Goal: Task Accomplishment & Management: Complete application form

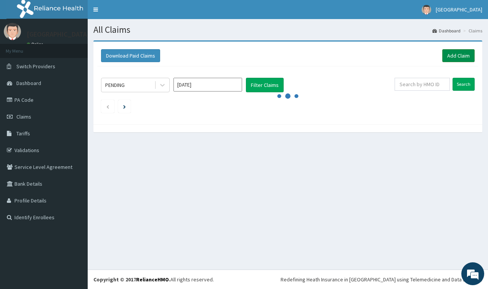
click at [453, 53] on link "Add Claim" at bounding box center [458, 55] width 32 height 13
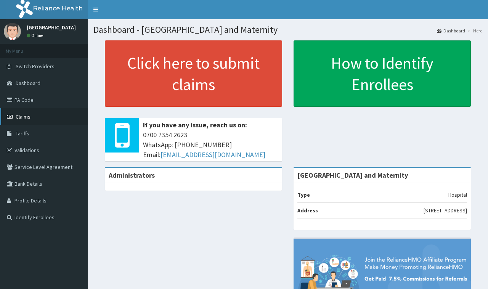
click at [30, 117] on span "Claims" at bounding box center [23, 116] width 15 height 7
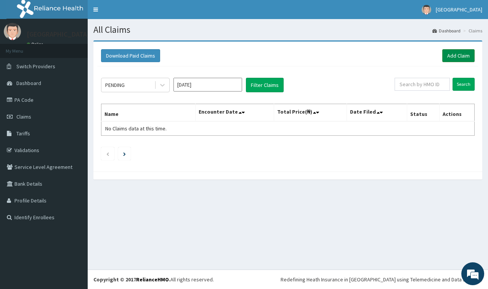
click at [460, 55] on link "Add Claim" at bounding box center [458, 55] width 32 height 13
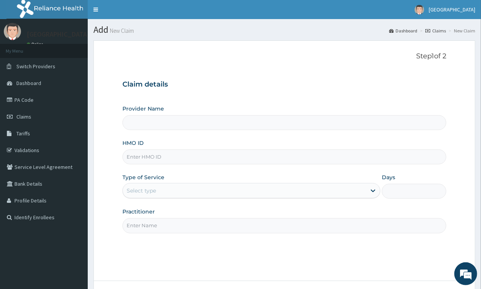
type input "[GEOGRAPHIC_DATA] and Maternity"
click at [165, 157] on input "HMO ID" at bounding box center [284, 156] width 324 height 15
paste input "kwe/10011/a"
type input "kwe/10011/a"
click at [180, 189] on div "Select type" at bounding box center [244, 190] width 243 height 12
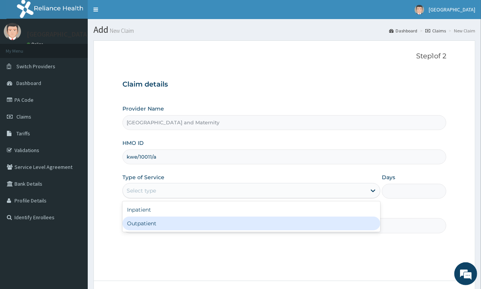
drag, startPoint x: 150, startPoint y: 225, endPoint x: 166, endPoint y: 208, distance: 23.7
click at [149, 225] on div "Outpatient" at bounding box center [251, 223] width 258 height 14
type input "1"
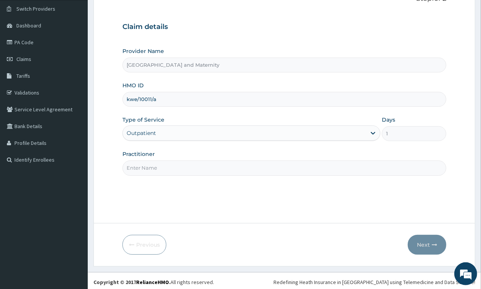
scroll to position [60, 0]
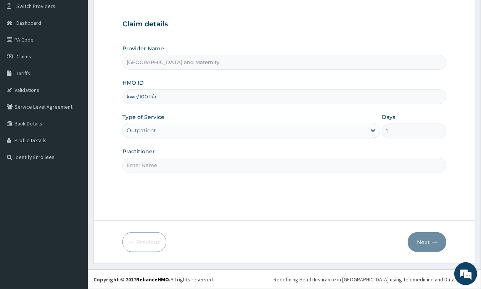
click at [194, 166] on input "Practitioner" at bounding box center [284, 165] width 324 height 15
type input "[PERSON_NAME]"
click at [433, 239] on icon "button" at bounding box center [433, 241] width 5 height 5
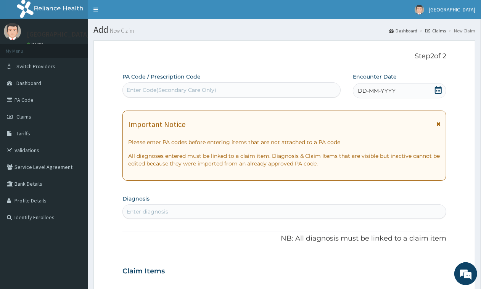
click at [438, 90] on icon at bounding box center [437, 90] width 7 height 8
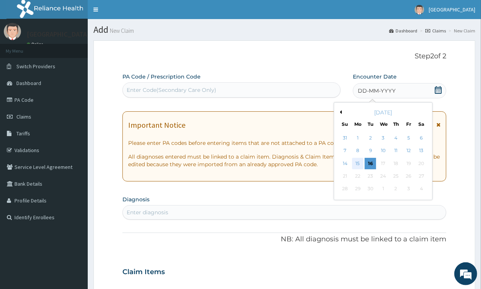
click at [359, 164] on div "15" at bounding box center [357, 163] width 11 height 11
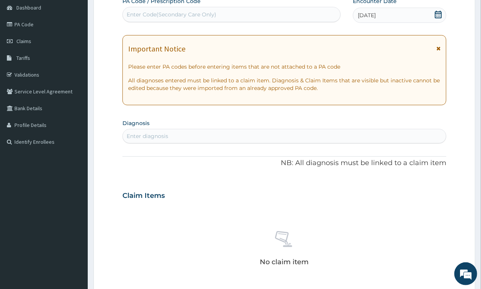
scroll to position [95, 0]
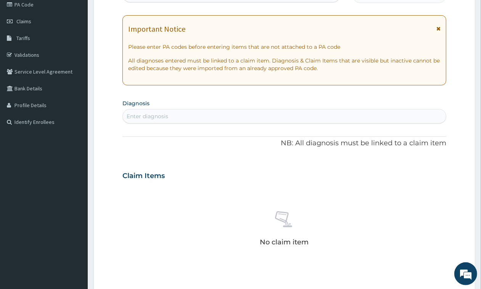
click at [212, 115] on div "Enter diagnosis" at bounding box center [284, 116] width 323 height 12
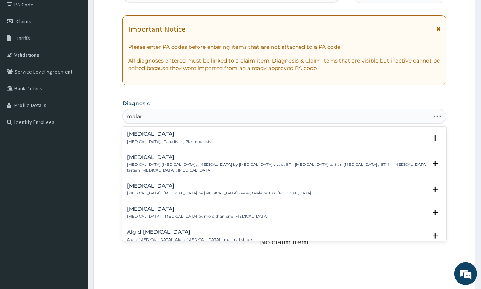
type input "[MEDICAL_DATA]"
click at [134, 132] on h4 "[MEDICAL_DATA]" at bounding box center [169, 134] width 84 height 6
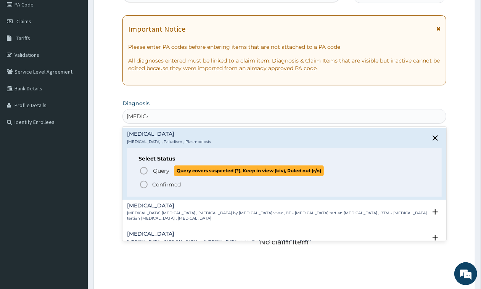
click at [142, 170] on icon "status option query" at bounding box center [143, 170] width 9 height 9
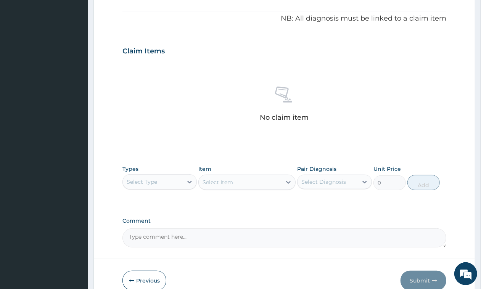
scroll to position [261, 0]
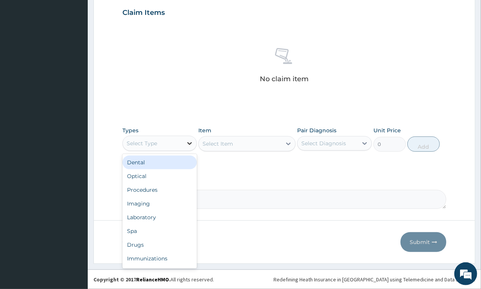
click at [188, 141] on icon at bounding box center [190, 143] width 8 height 8
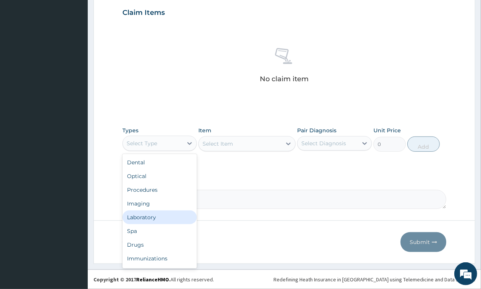
click at [137, 214] on div "Laboratory" at bounding box center [159, 217] width 74 height 14
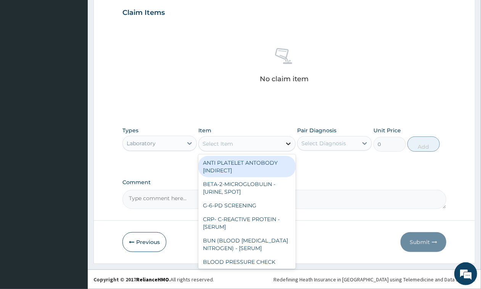
click at [289, 141] on icon at bounding box center [288, 144] width 8 height 8
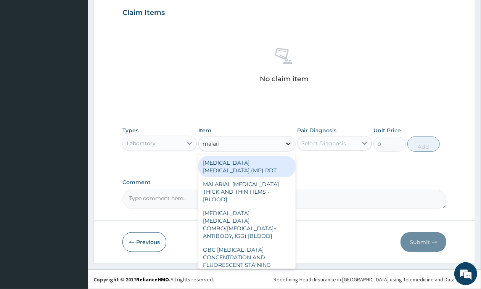
type input "[MEDICAL_DATA]"
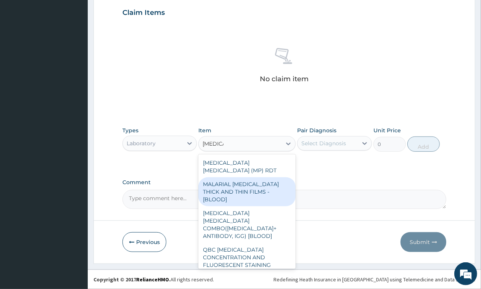
click at [236, 182] on div "MALARIAL [MEDICAL_DATA] THICK AND THIN FILMS - [BLOOD]" at bounding box center [246, 191] width 97 height 29
type input "1800"
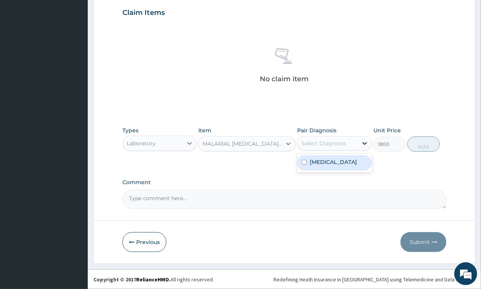
click at [365, 142] on icon at bounding box center [365, 143] width 8 height 8
click at [303, 161] on input "checkbox" at bounding box center [303, 162] width 5 height 5
checkbox input "true"
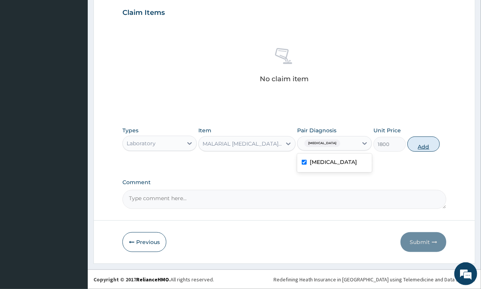
click at [423, 142] on button "Add" at bounding box center [423, 143] width 32 height 15
type input "0"
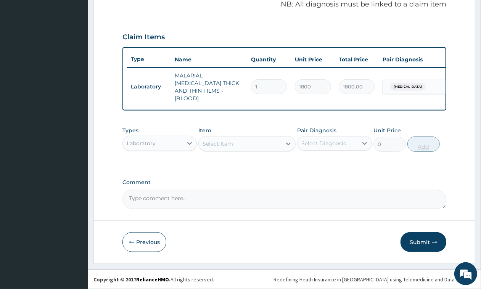
scroll to position [235, 0]
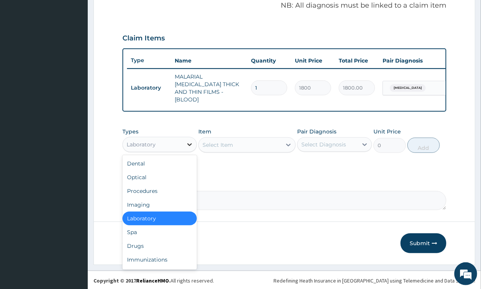
click at [188, 142] on icon at bounding box center [190, 145] width 8 height 8
click at [165, 216] on div "Laboratory" at bounding box center [159, 219] width 74 height 14
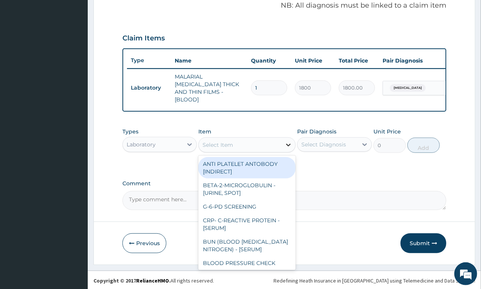
click at [288, 141] on icon at bounding box center [288, 145] width 8 height 8
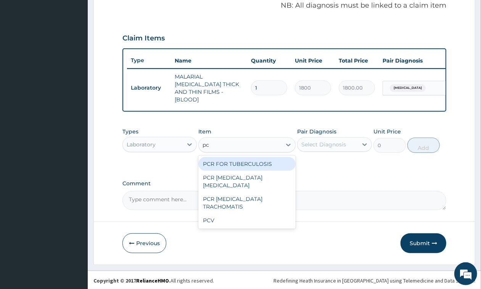
type input "pcv"
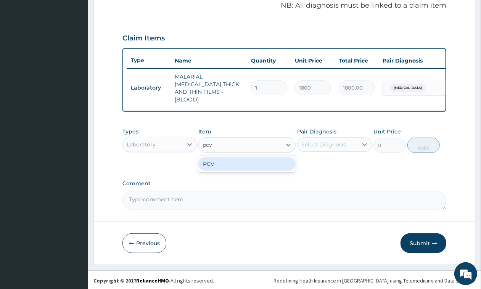
click at [221, 165] on div "PCV" at bounding box center [246, 164] width 97 height 14
type input "1800"
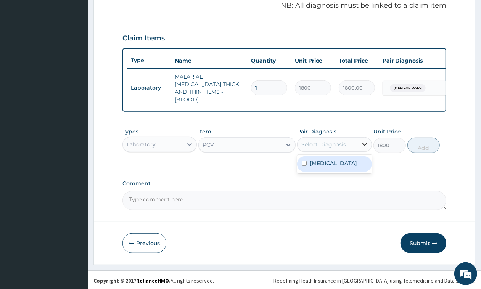
click at [359, 142] on div at bounding box center [364, 145] width 14 height 14
drag, startPoint x: 304, startPoint y: 160, endPoint x: 314, endPoint y: 164, distance: 11.1
click at [304, 161] on input "checkbox" at bounding box center [303, 163] width 5 height 5
checkbox input "true"
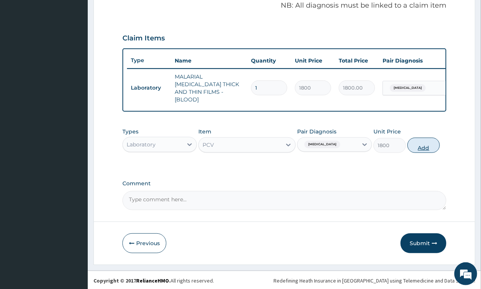
click at [421, 144] on button "Add" at bounding box center [423, 145] width 32 height 15
type input "0"
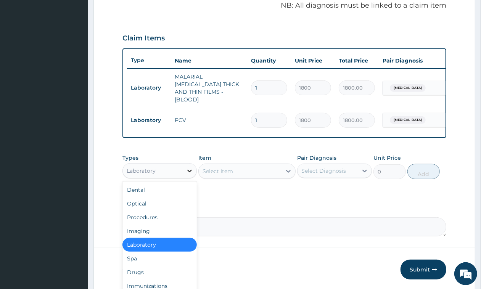
click at [185, 170] on div at bounding box center [190, 171] width 14 height 14
click at [146, 273] on div "Drugs" at bounding box center [159, 272] width 74 height 14
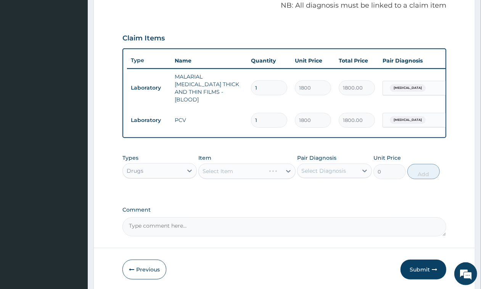
scroll to position [261, 0]
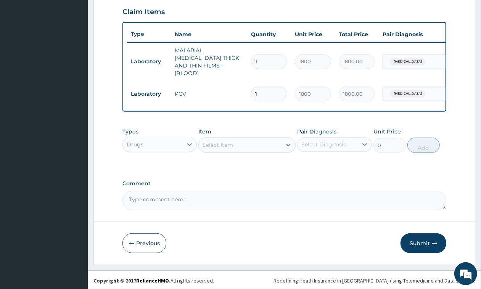
click at [262, 143] on div "Select Item" at bounding box center [240, 145] width 83 height 12
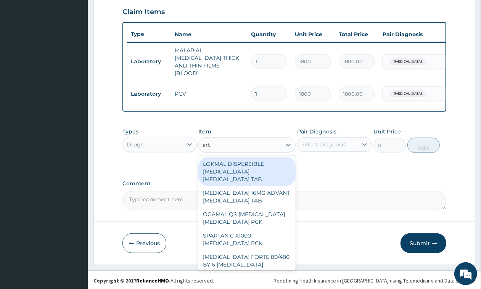
type input "arte"
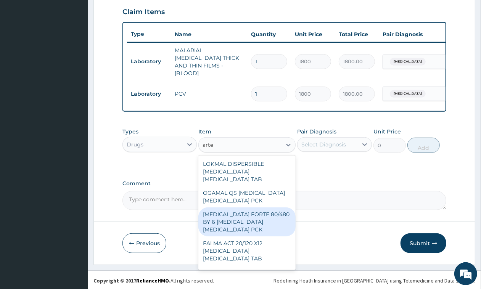
click at [252, 220] on div "[MEDICAL_DATA] FORTE 80/480 BY 6 [MEDICAL_DATA] [MEDICAL_DATA] PCK" at bounding box center [246, 221] width 97 height 29
type input "4830"
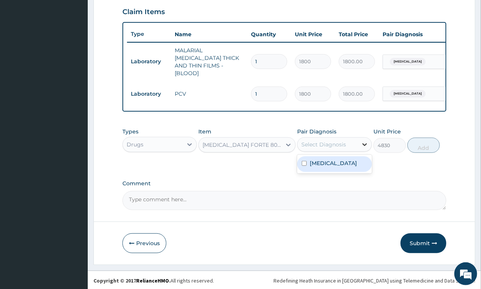
click at [363, 142] on icon at bounding box center [365, 145] width 8 height 8
click at [302, 161] on input "checkbox" at bounding box center [303, 163] width 5 height 5
checkbox input "true"
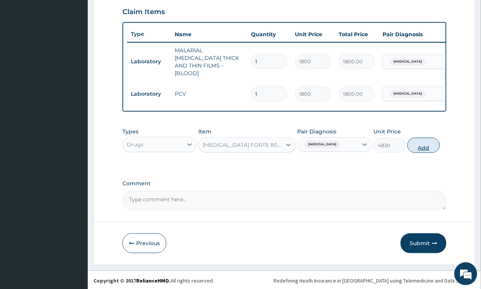
click at [424, 145] on button "Add" at bounding box center [423, 145] width 32 height 15
type input "0"
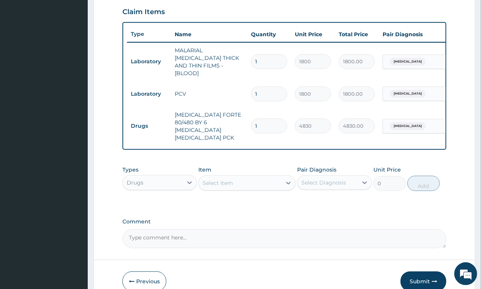
drag, startPoint x: 225, startPoint y: 172, endPoint x: 224, endPoint y: 163, distance: 8.8
click at [225, 179] on div "Select Item" at bounding box center [217, 183] width 30 height 8
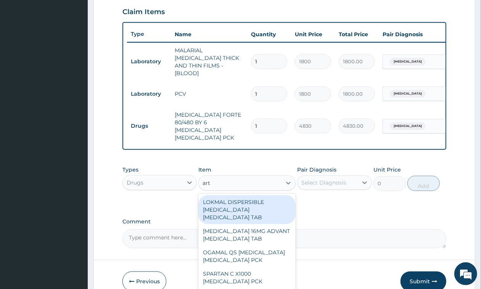
type input "arte"
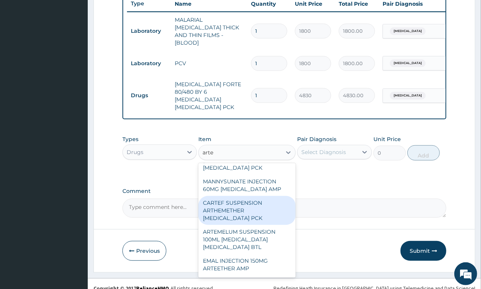
scroll to position [0, 0]
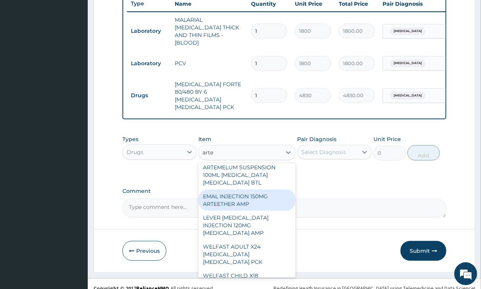
click at [250, 211] on div "EMAL INJECTION 150MG ARTEETHER AMP" at bounding box center [246, 199] width 97 height 21
type input "4259.25"
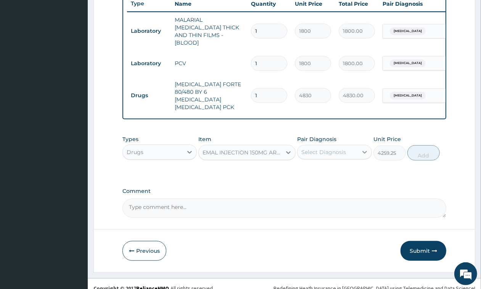
click at [363, 151] on icon at bounding box center [364, 152] width 5 height 3
click at [304, 168] on input "checkbox" at bounding box center [303, 170] width 5 height 5
checkbox input "true"
click at [424, 145] on button "Add" at bounding box center [423, 152] width 32 height 15
type input "0"
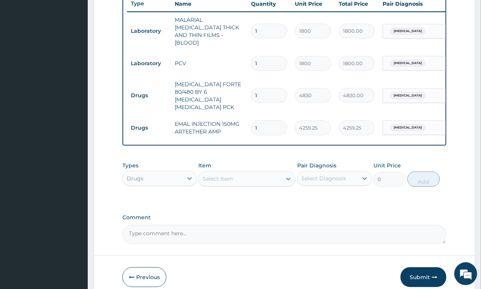
click at [244, 173] on div "Select Item" at bounding box center [240, 179] width 83 height 12
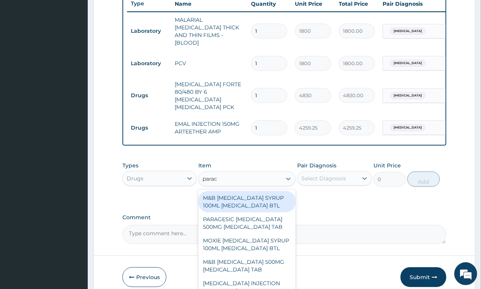
type input "parace"
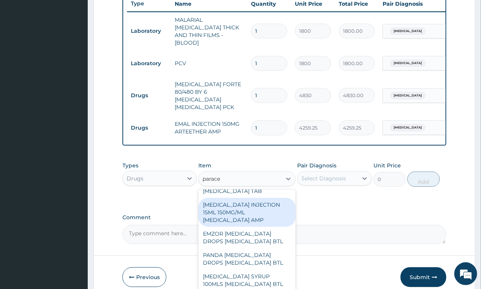
scroll to position [95, 0]
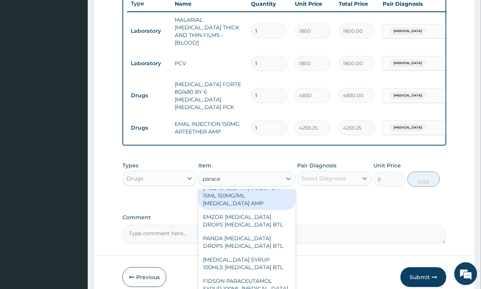
click at [223, 202] on div "[MEDICAL_DATA] INJECTION 15ML 150MG/ML [MEDICAL_DATA] AMP" at bounding box center [246, 195] width 97 height 29
type input "862.5"
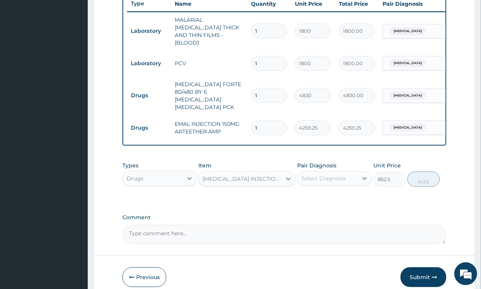
click at [357, 172] on div "Select Diagnosis" at bounding box center [327, 178] width 60 height 12
click at [303, 195] on input "checkbox" at bounding box center [303, 197] width 5 height 5
checkbox input "true"
drag, startPoint x: 427, startPoint y: 171, endPoint x: 412, endPoint y: 172, distance: 14.5
click at [427, 172] on button "Add" at bounding box center [423, 179] width 32 height 15
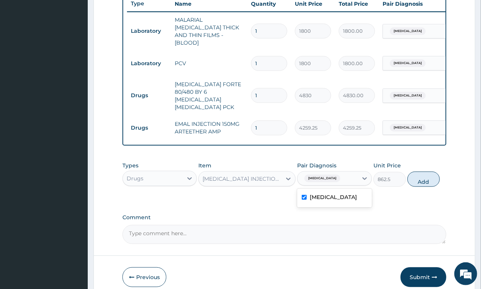
type input "0"
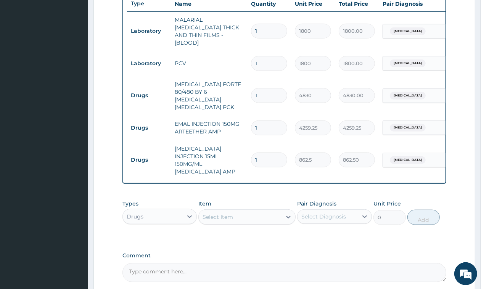
click at [262, 211] on div "Select Item" at bounding box center [240, 217] width 83 height 12
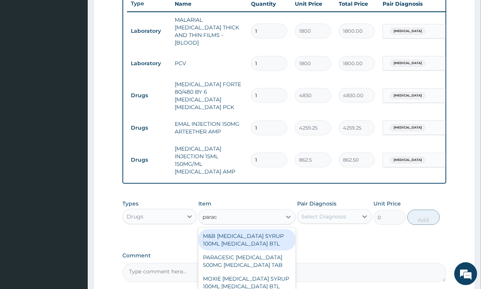
type input "parace"
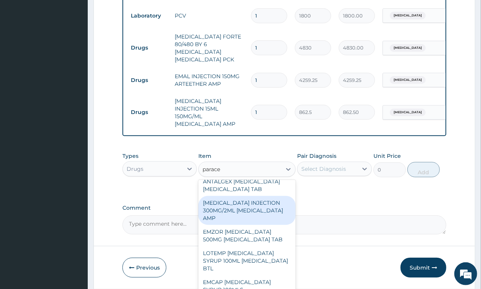
scroll to position [333, 0]
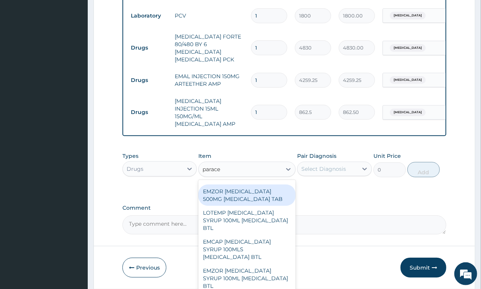
click at [236, 206] on div "EMZOR [MEDICAL_DATA] 500MG [MEDICAL_DATA] TAB" at bounding box center [246, 194] width 97 height 21
type input "17.25"
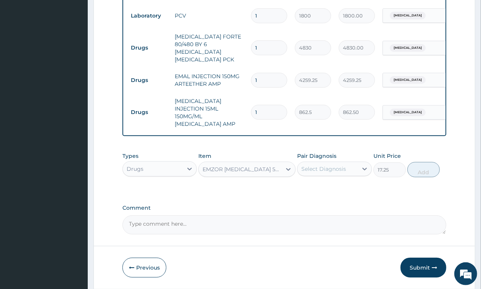
click at [355, 163] on div "Select Diagnosis" at bounding box center [327, 169] width 60 height 12
click at [304, 185] on input "checkbox" at bounding box center [303, 187] width 5 height 5
checkbox input "true"
click at [422, 162] on button "Add" at bounding box center [423, 169] width 32 height 15
type input "0"
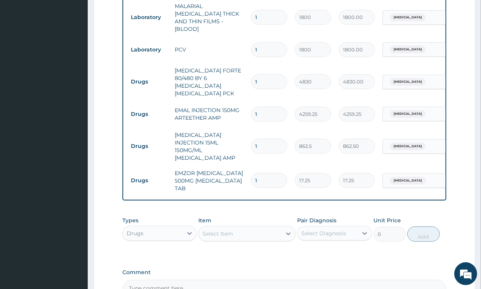
scroll to position [244, 0]
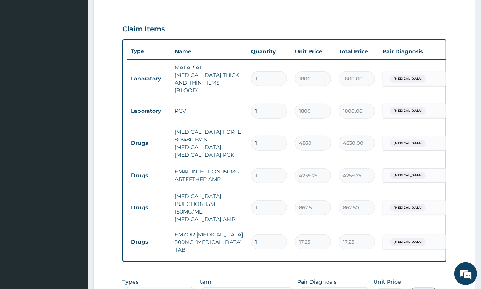
click at [268, 136] on input "1" at bounding box center [269, 143] width 36 height 15
type input "0.00"
type input "6"
type input "28980.00"
type input "6"
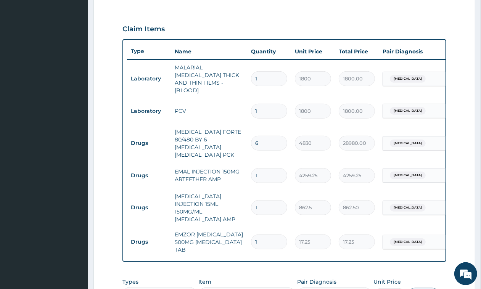
click at [273, 168] on input "1" at bounding box center [269, 175] width 36 height 15
type input "0.00"
type input "3"
type input "12777.75"
type input "3"
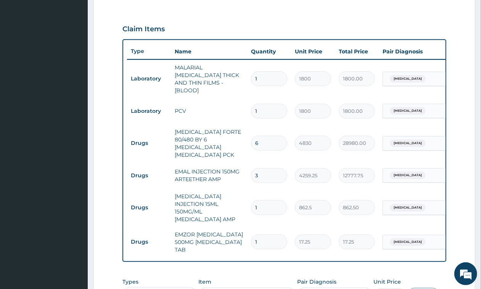
click at [260, 200] on input "1" at bounding box center [269, 207] width 36 height 15
type input "0.00"
type input "4"
type input "3450.00"
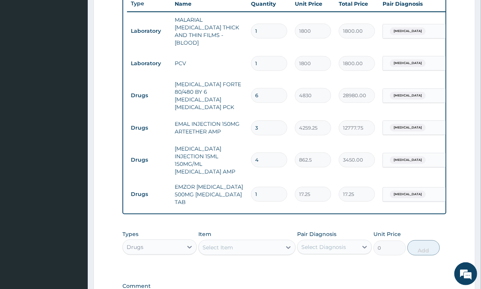
type input "4"
click at [264, 187] on input "1" at bounding box center [269, 194] width 36 height 15
type input "0.00"
type input "3"
type input "51.75"
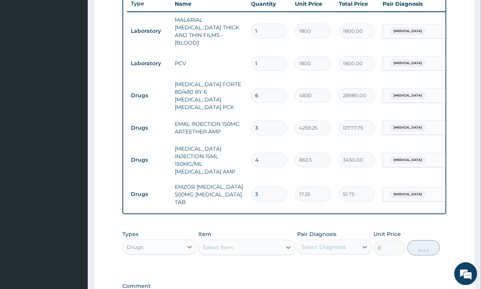
type input "30"
type input "517.50"
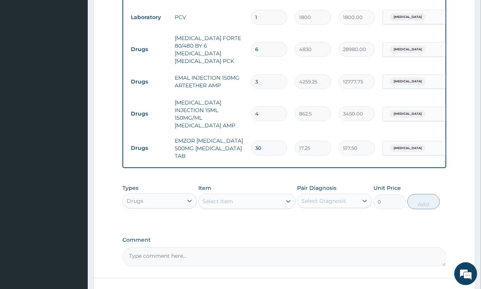
scroll to position [387, 0]
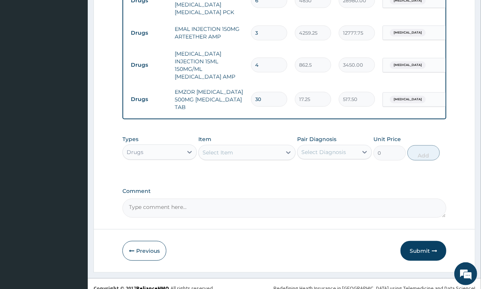
type input "30"
click at [182, 199] on textarea "Comment" at bounding box center [284, 208] width 324 height 19
type textarea "patient presented with fever, hotness of the body"
click at [420, 241] on button "Submit" at bounding box center [423, 251] width 46 height 20
